Goal: Check status: Check status

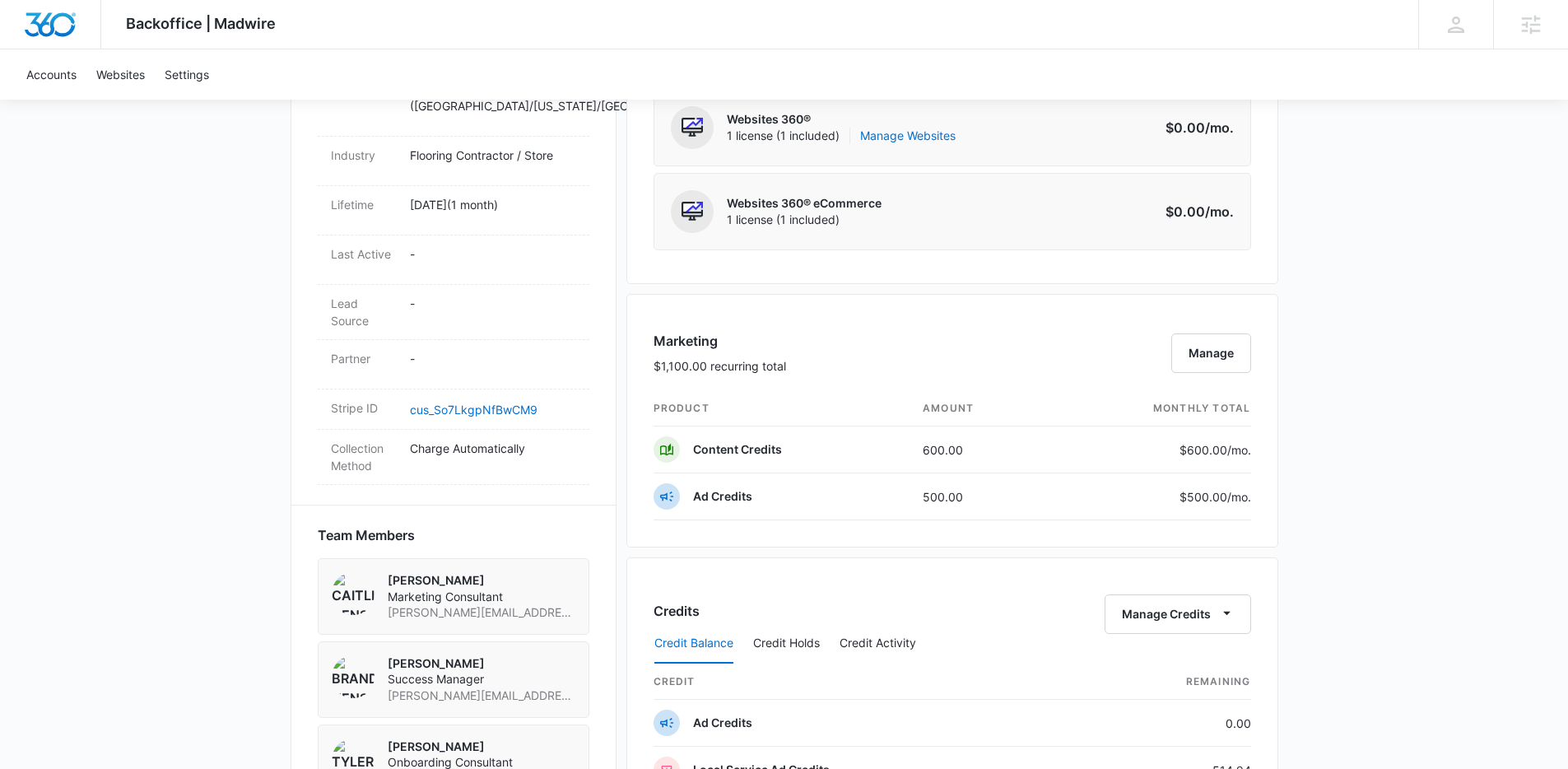
scroll to position [1379, 0]
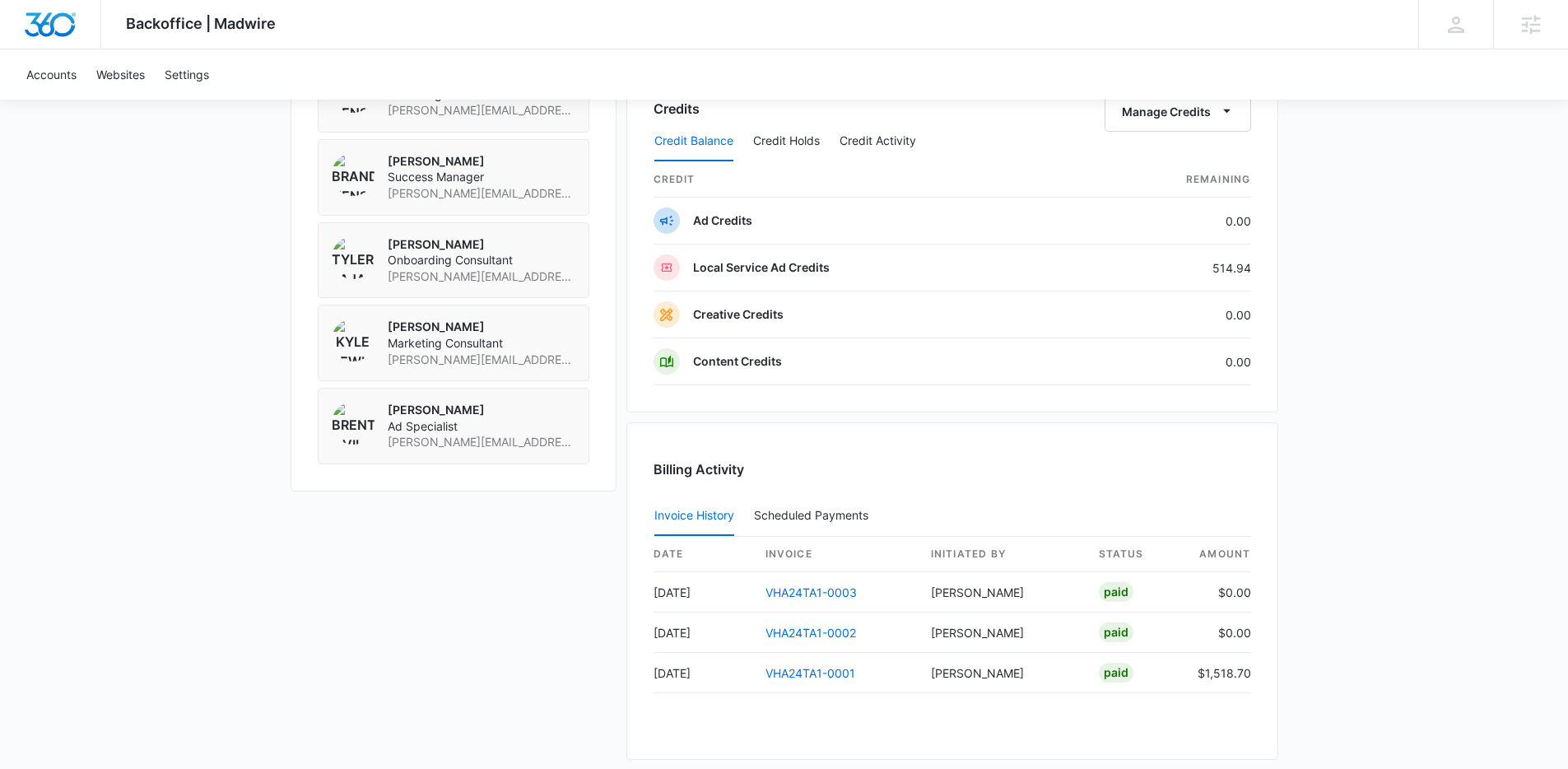
scroll to position [1288, 0]
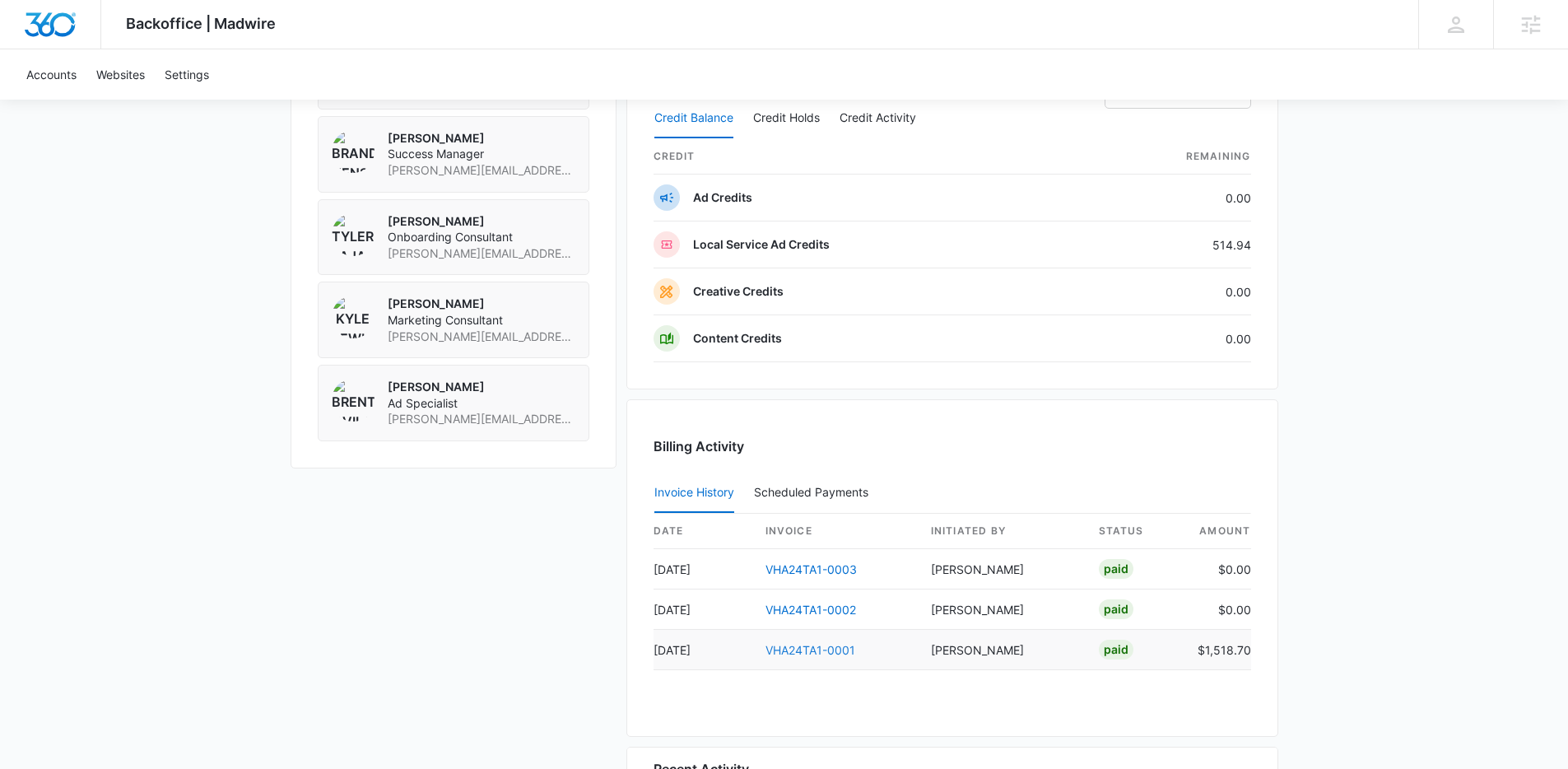
click at [838, 652] on link "VHA24TA1-0001" at bounding box center [809, 649] width 90 height 14
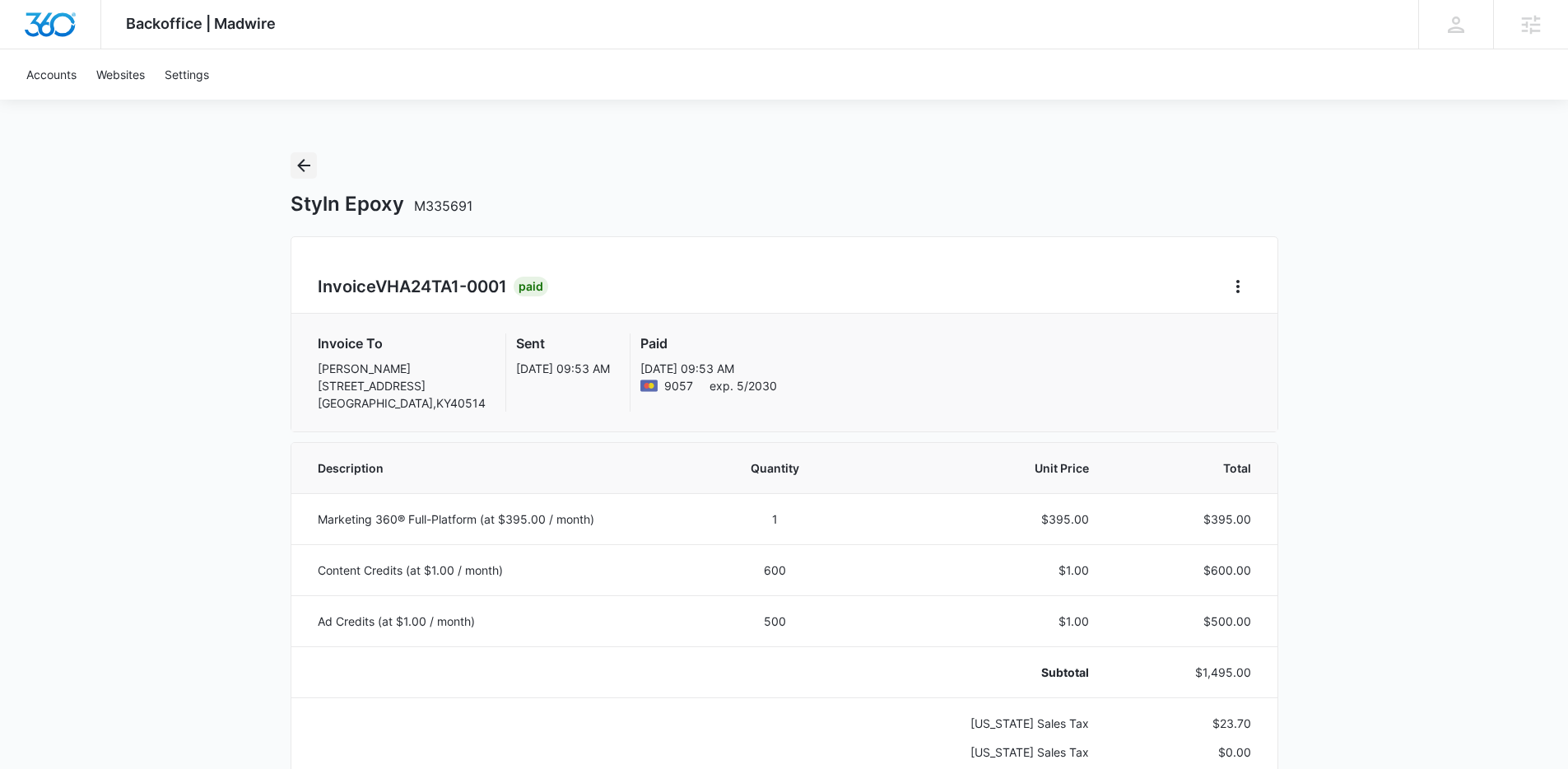
click at [302, 170] on icon "Back" at bounding box center [303, 165] width 14 height 14
